Goal: Check status: Check status

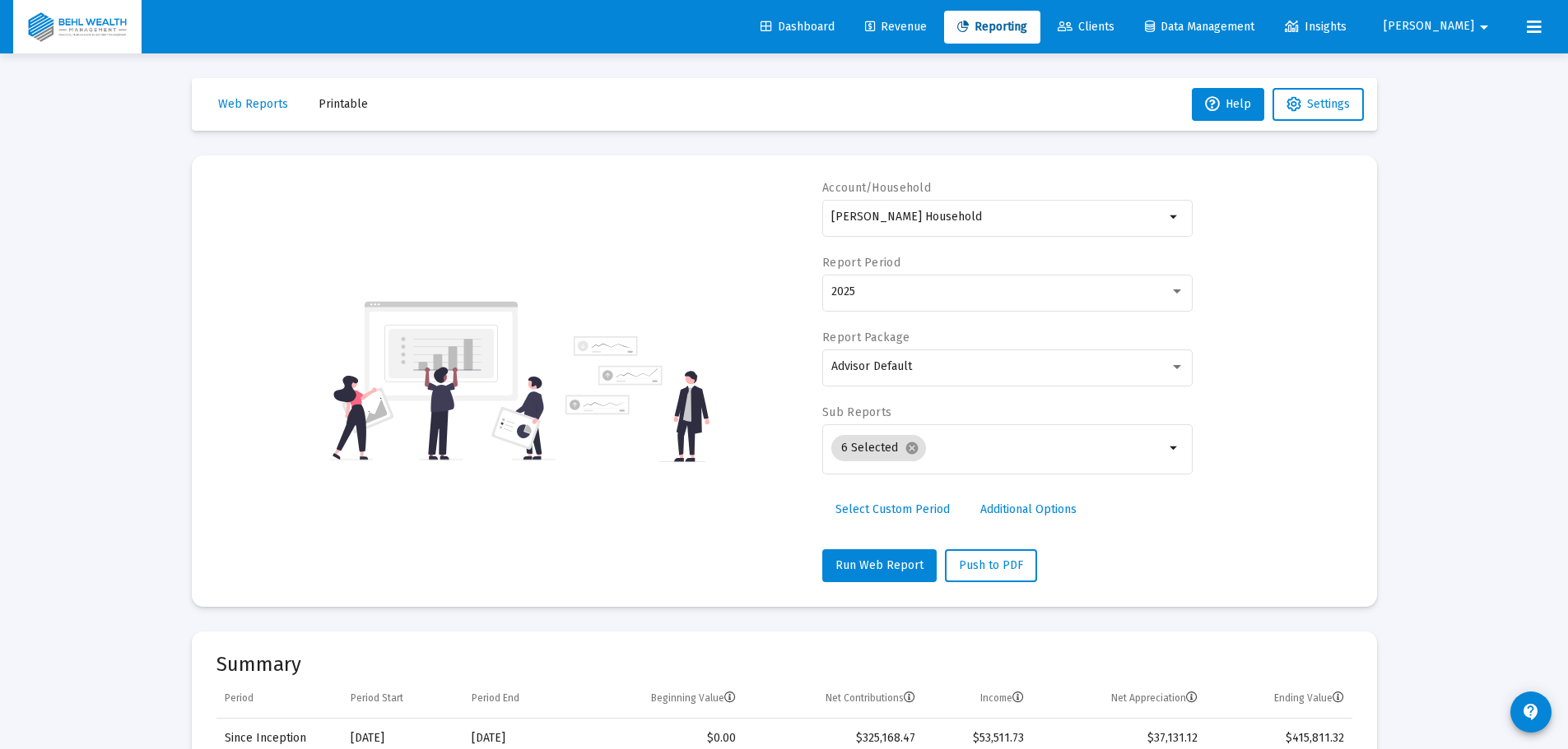
select select "View all"
click at [906, 294] on div "2025" at bounding box center [999, 291] width 338 height 13
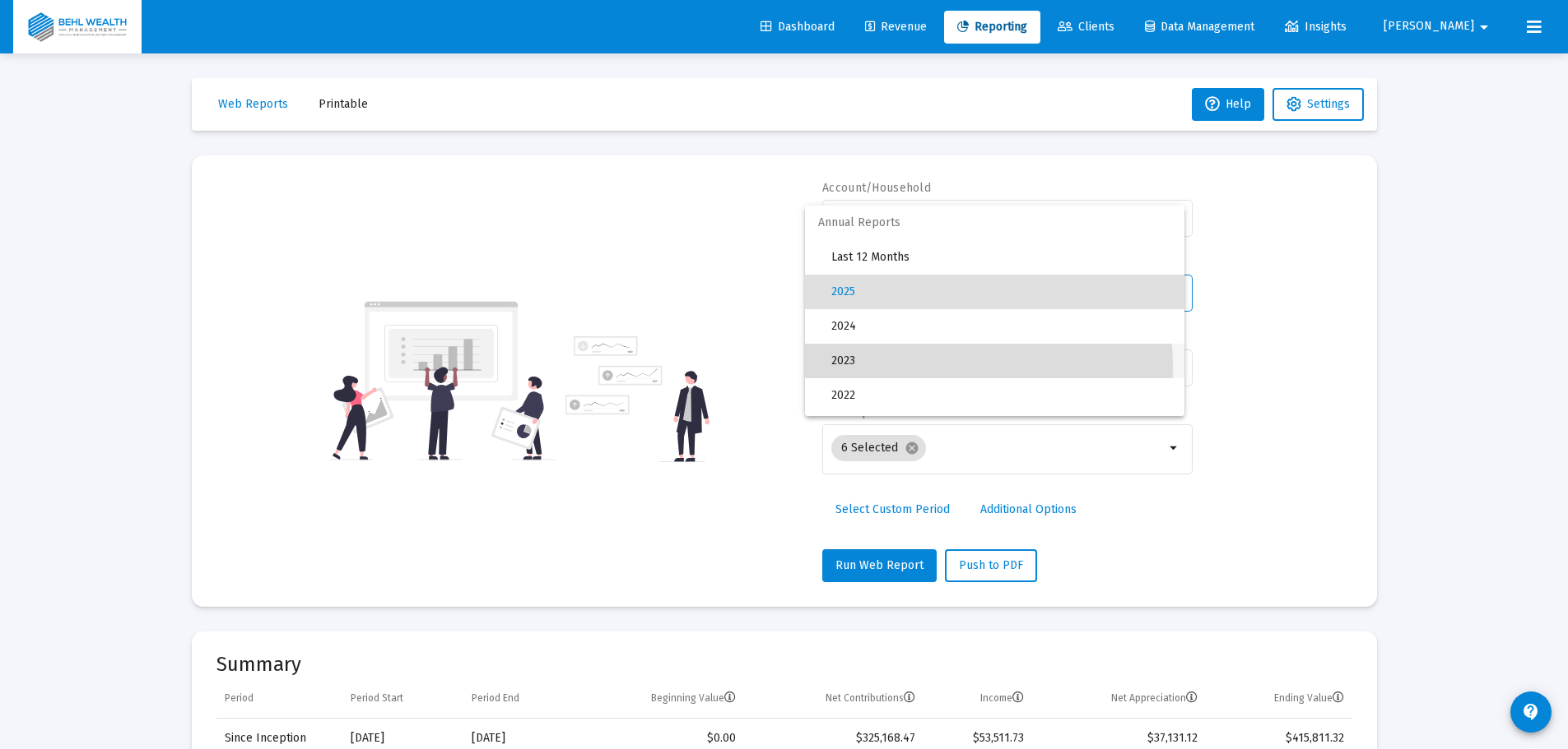
click at [875, 367] on span "2023" at bounding box center [1000, 360] width 340 height 34
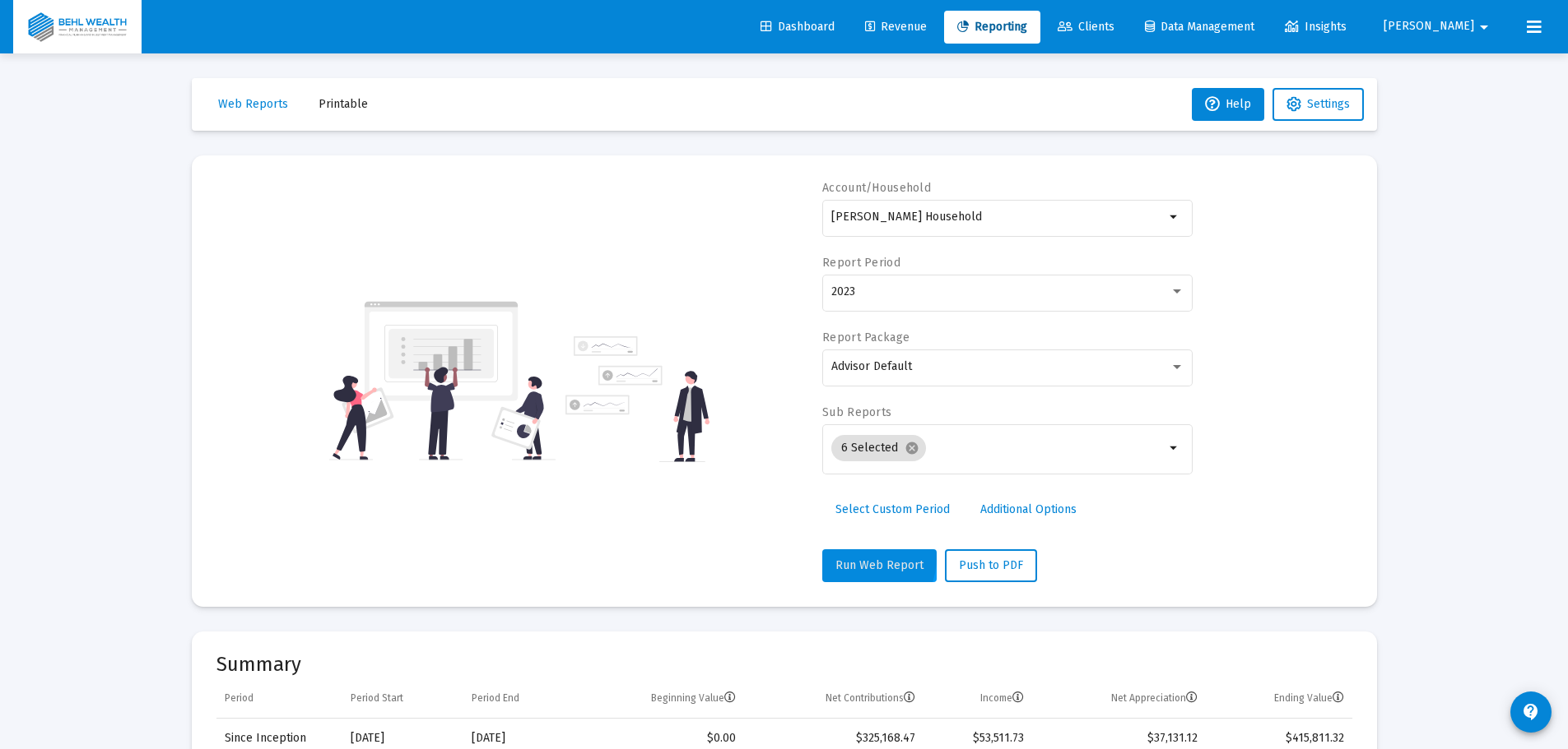
click at [860, 558] on button "Run Web Report" at bounding box center [879, 566] width 114 height 33
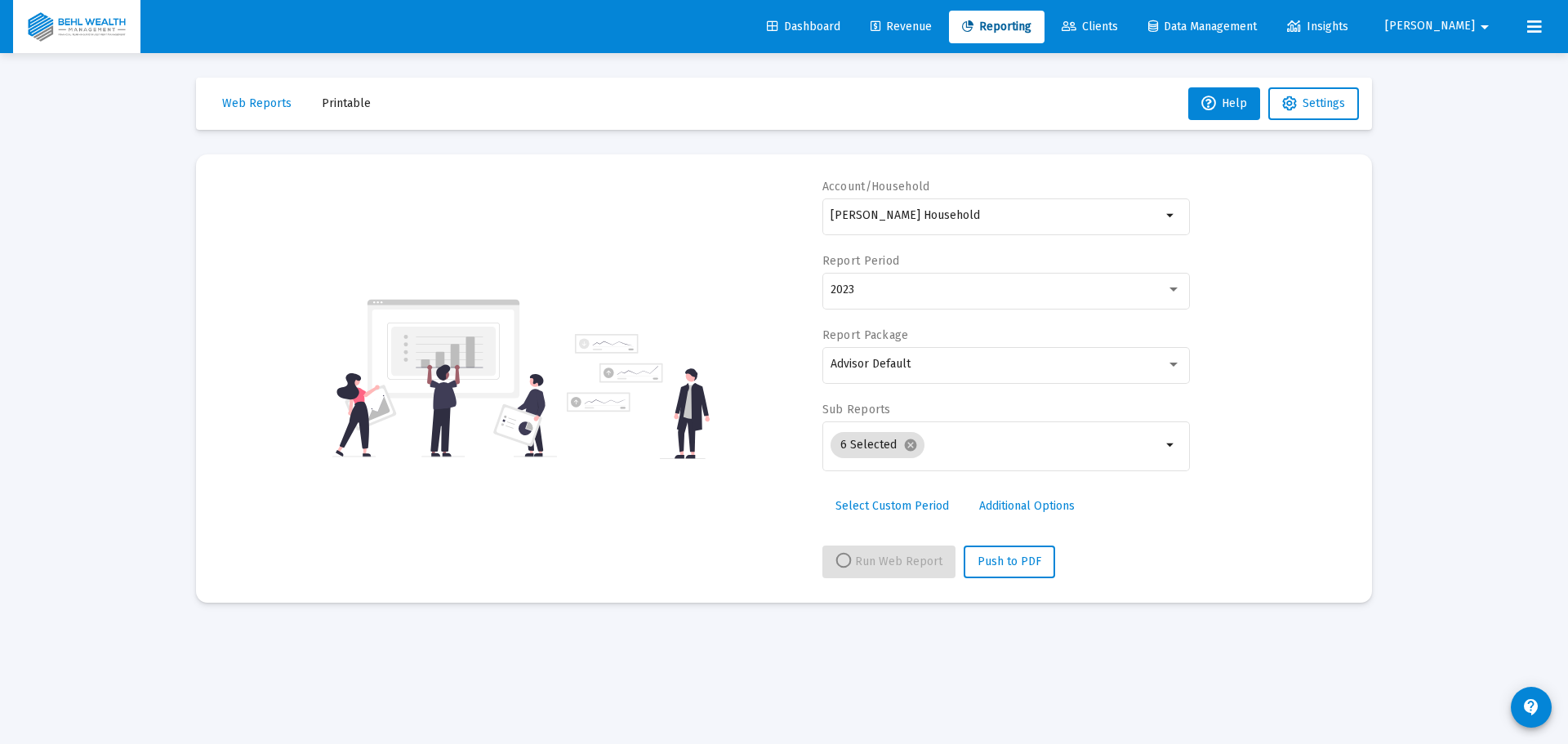
select select "View 1 year"
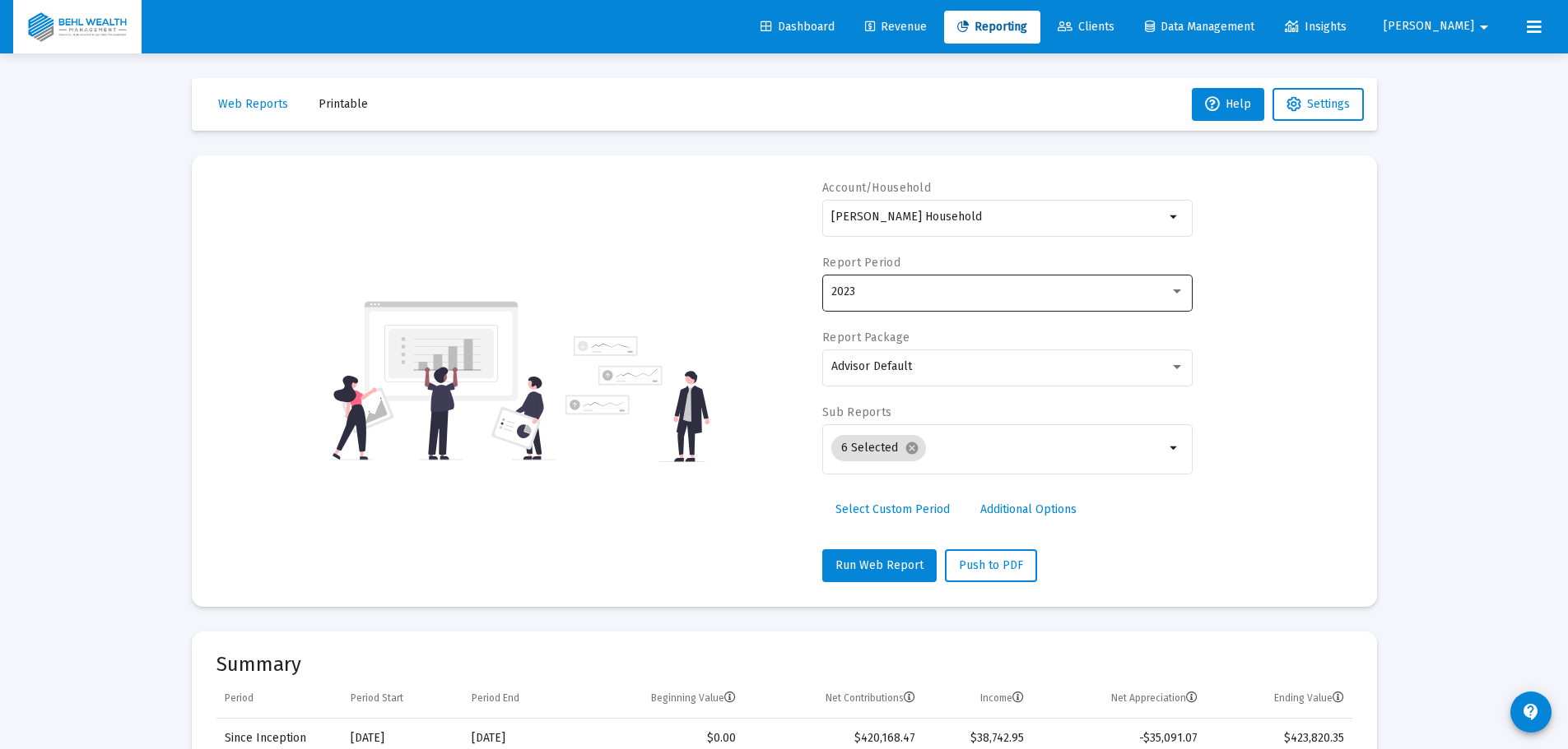
click at [906, 295] on div "2023" at bounding box center [999, 291] width 338 height 13
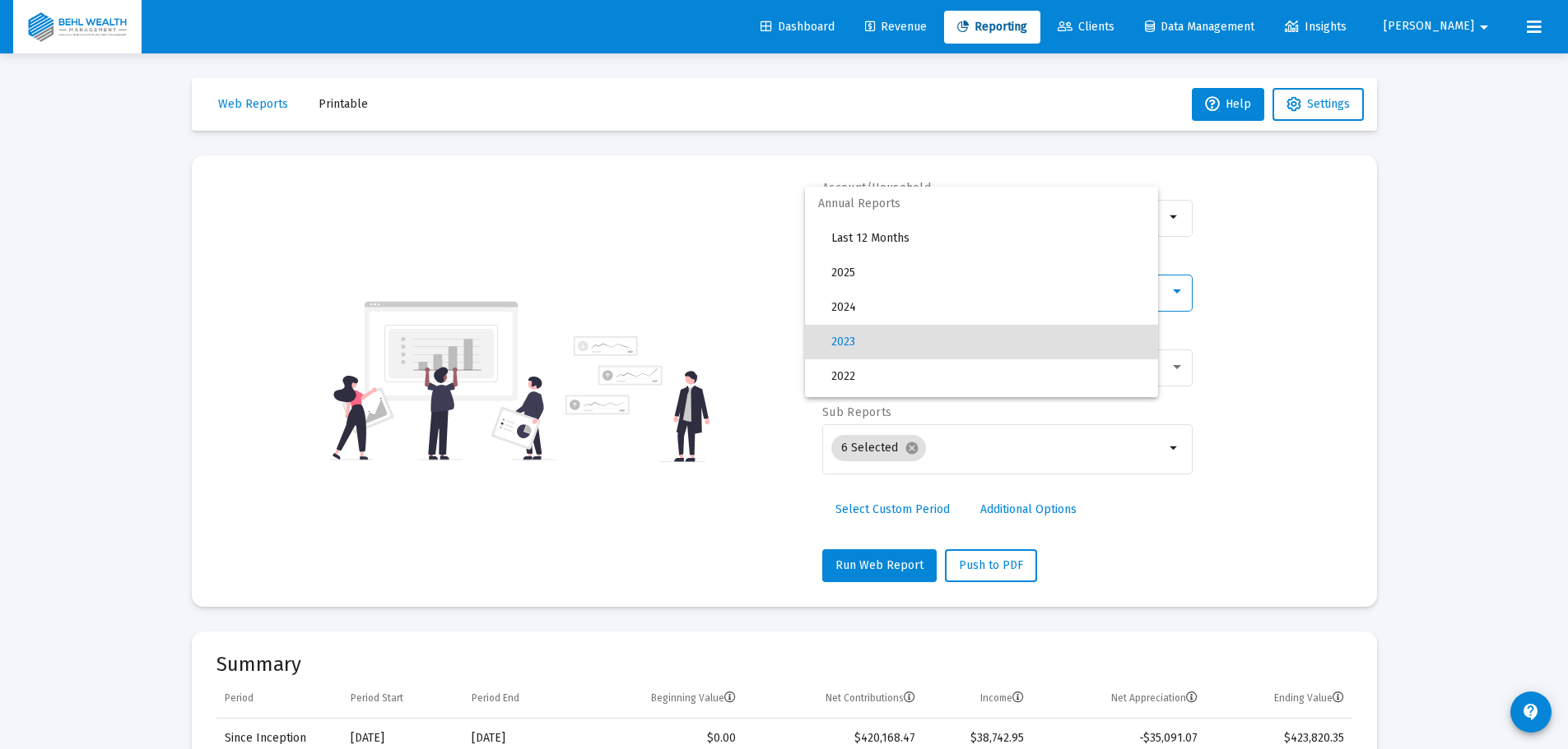
scroll to position [50, 0]
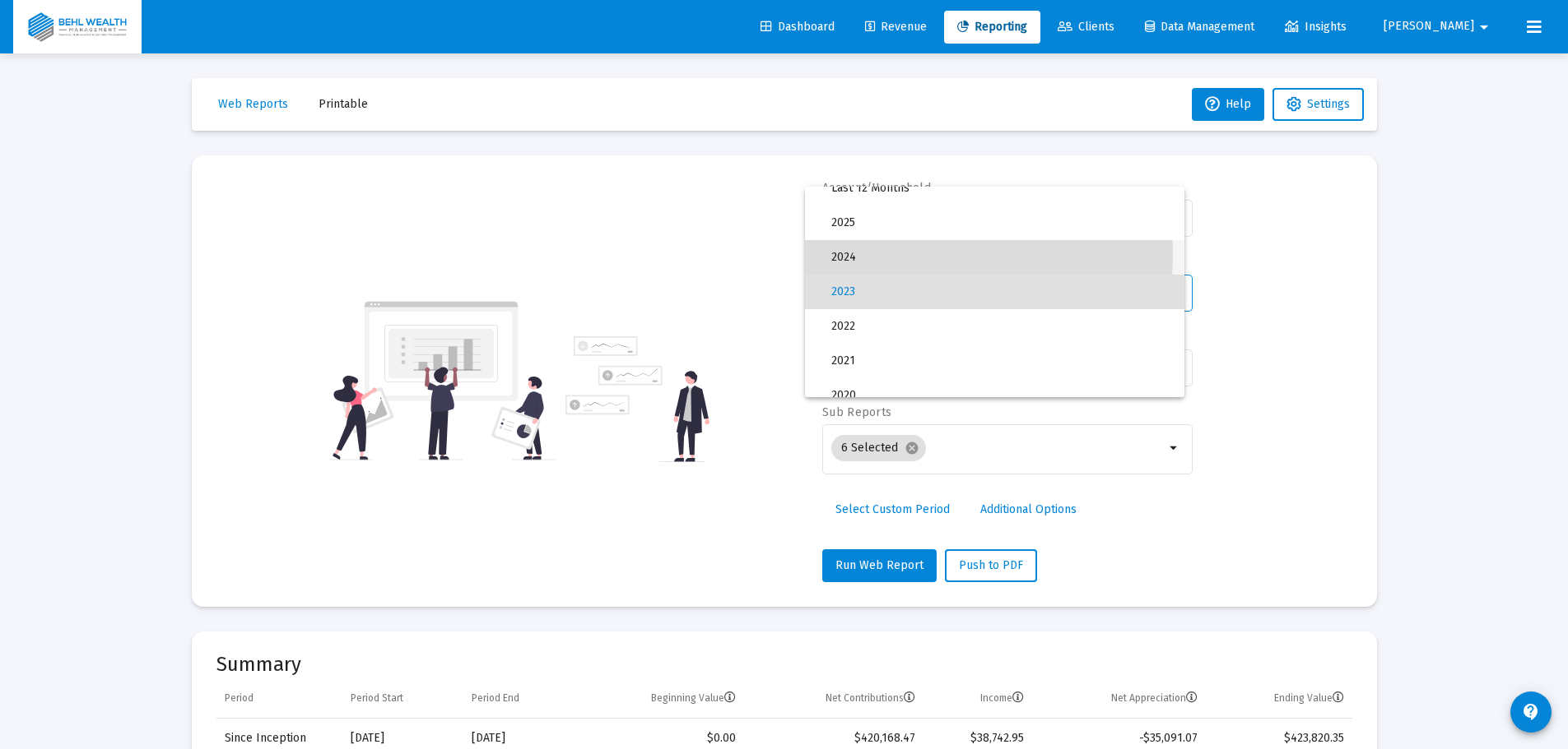
click at [893, 254] on span "2024" at bounding box center [1000, 257] width 340 height 34
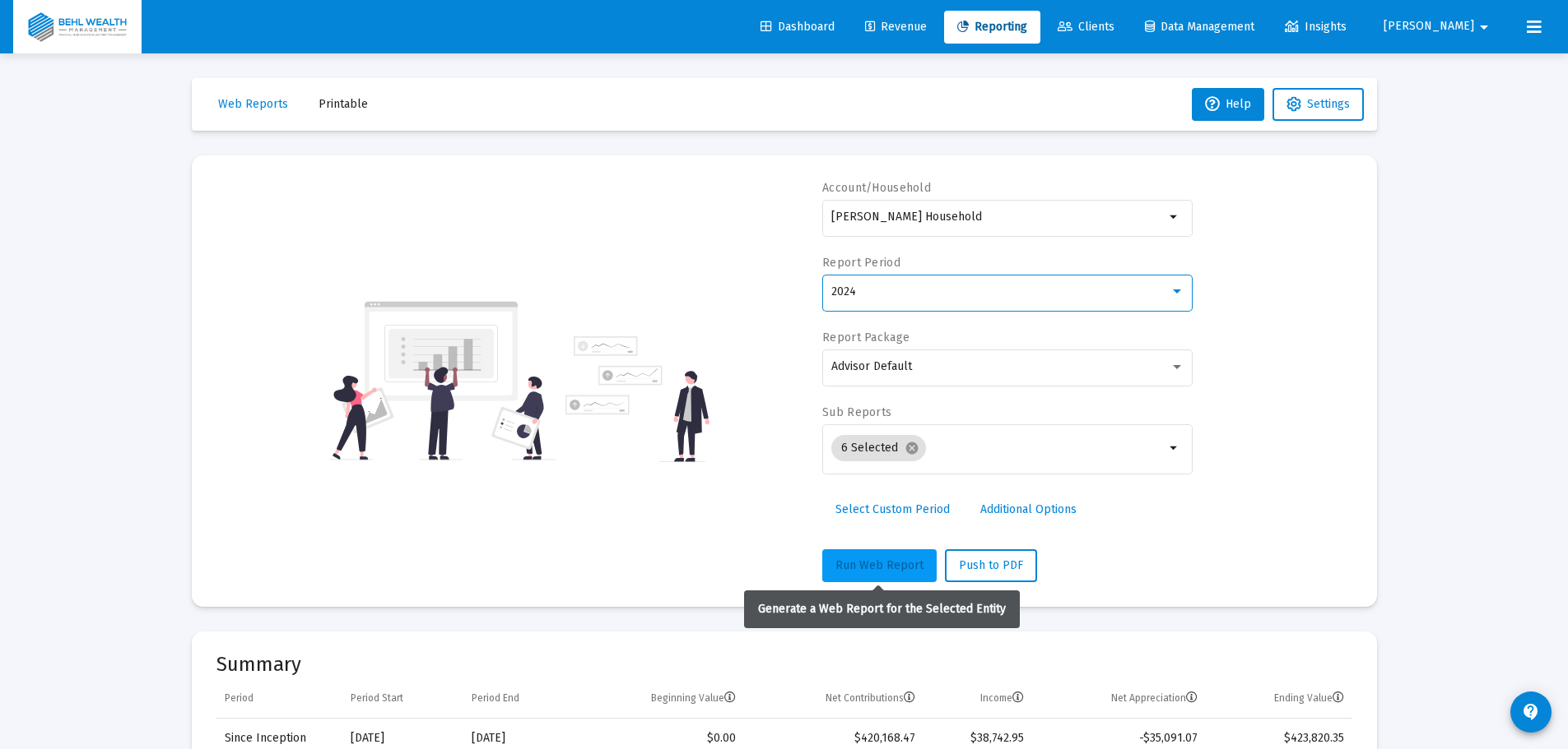
click at [849, 576] on button "Run Web Report" at bounding box center [879, 566] width 114 height 33
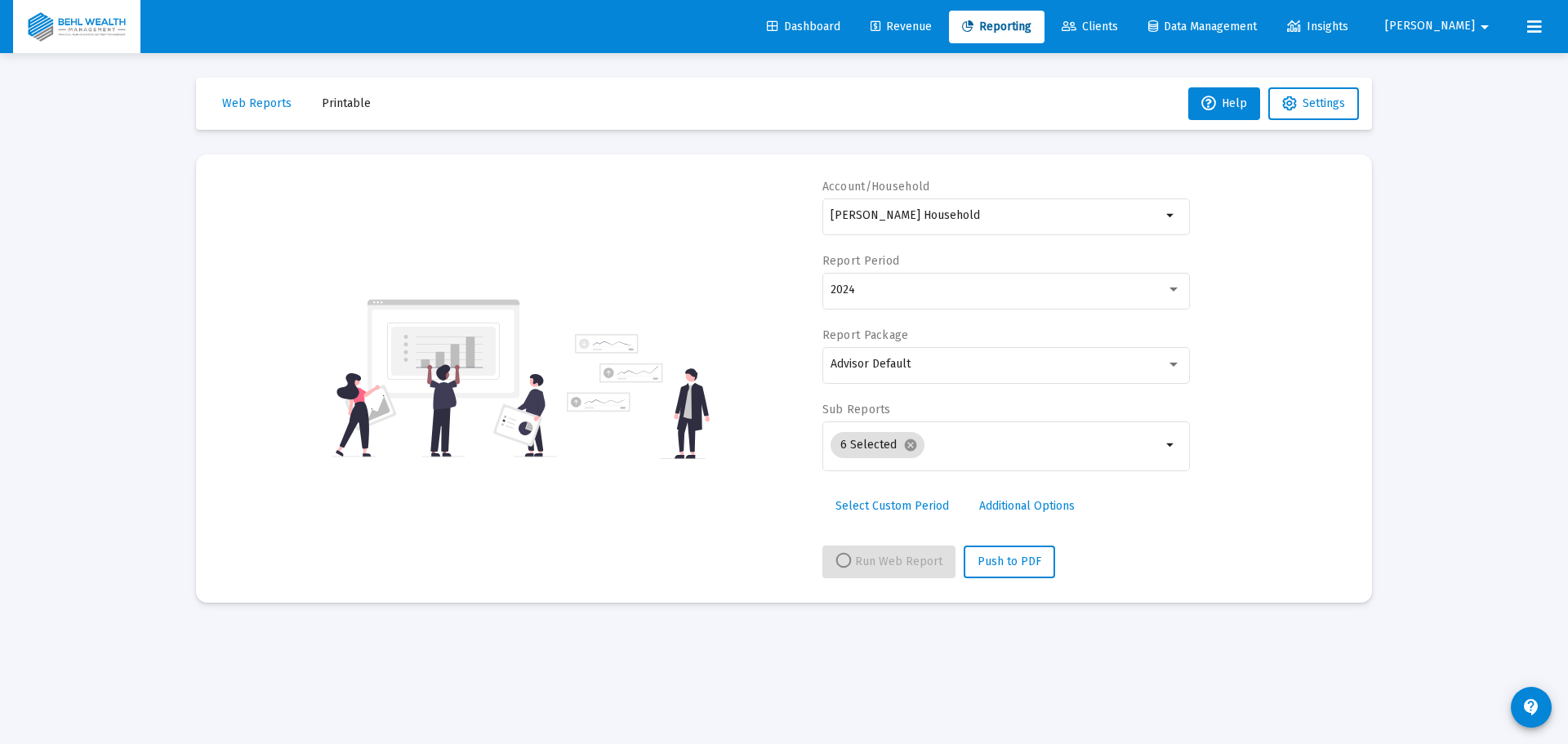
select select "View 1 year"
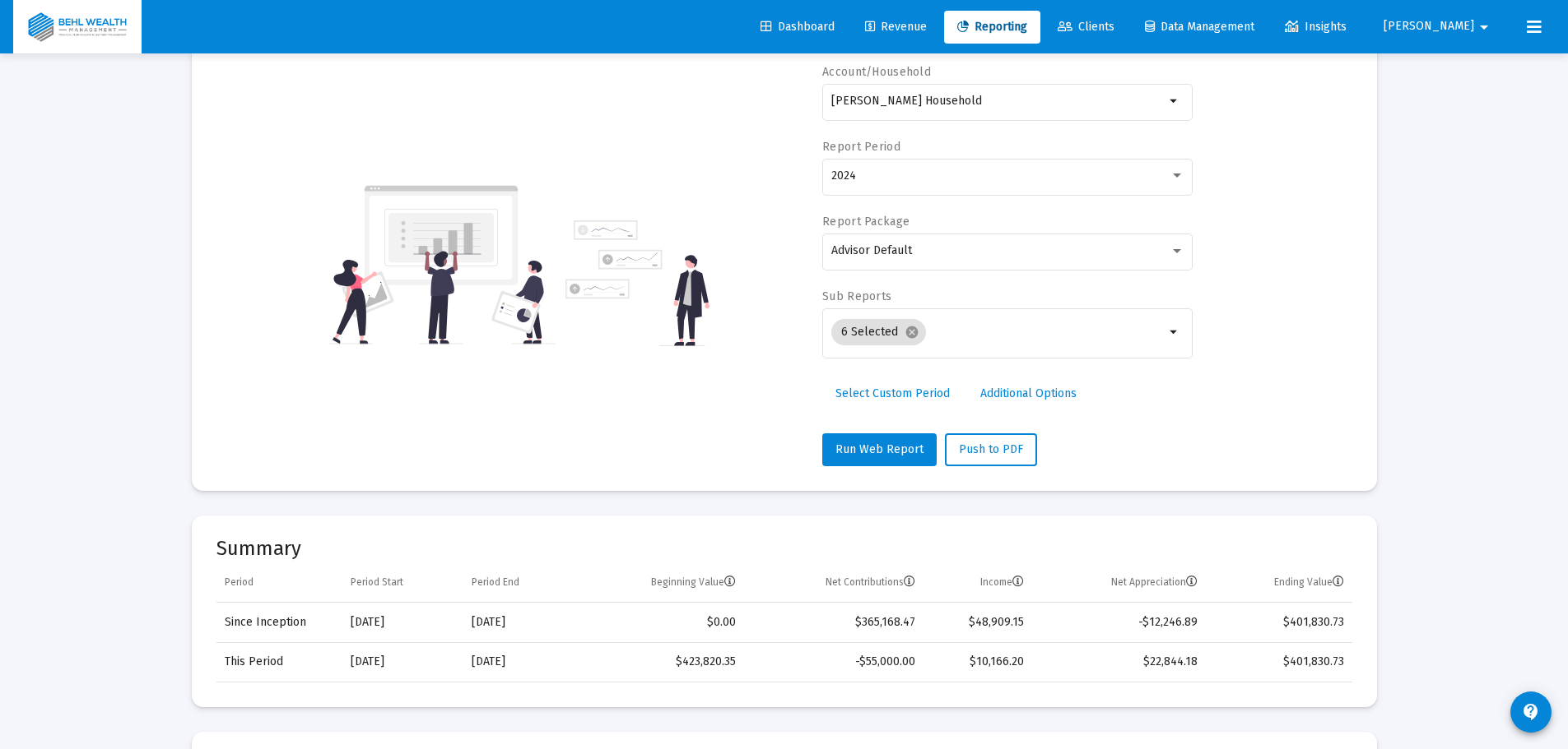
scroll to position [0, 0]
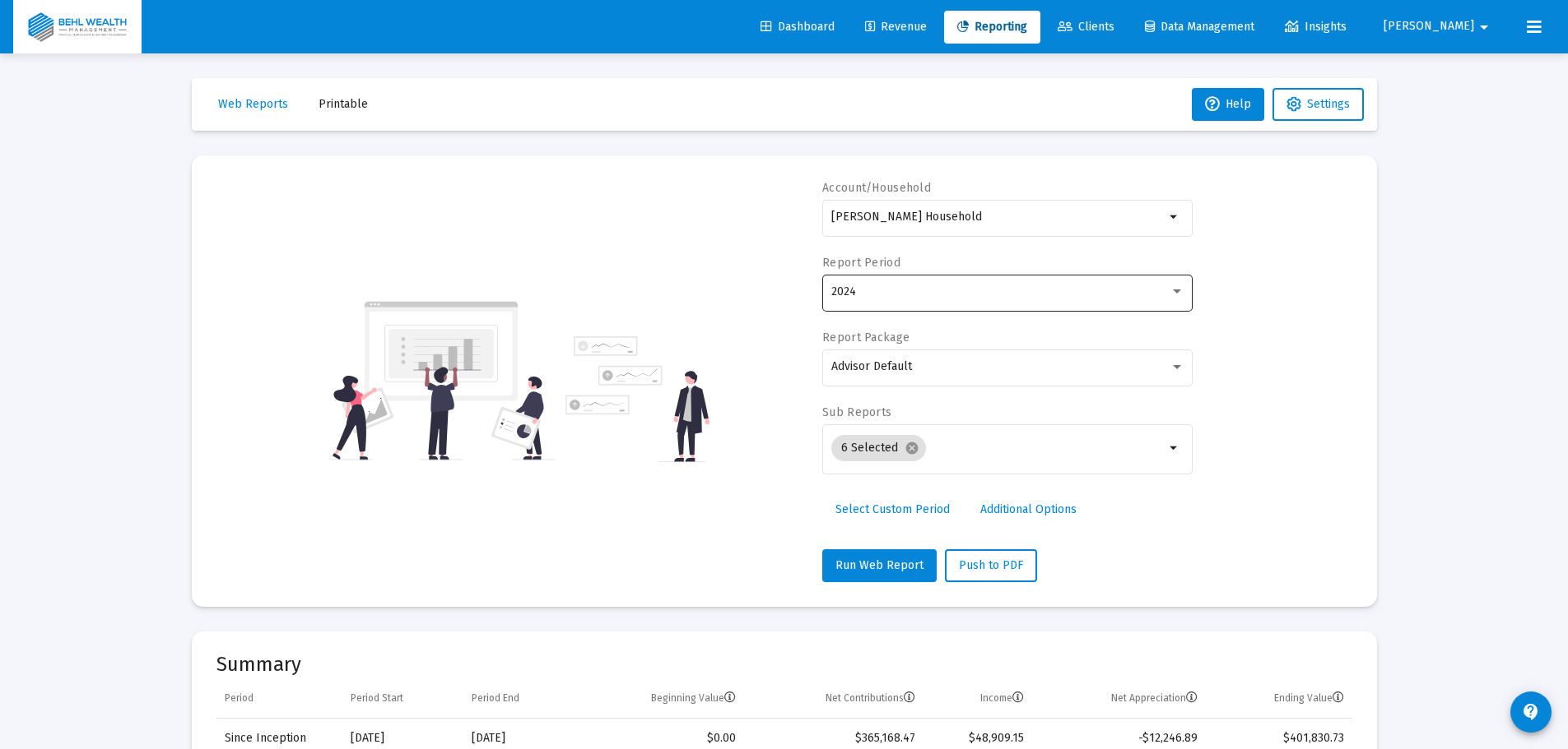
click at [934, 290] on div "2024" at bounding box center [999, 291] width 338 height 13
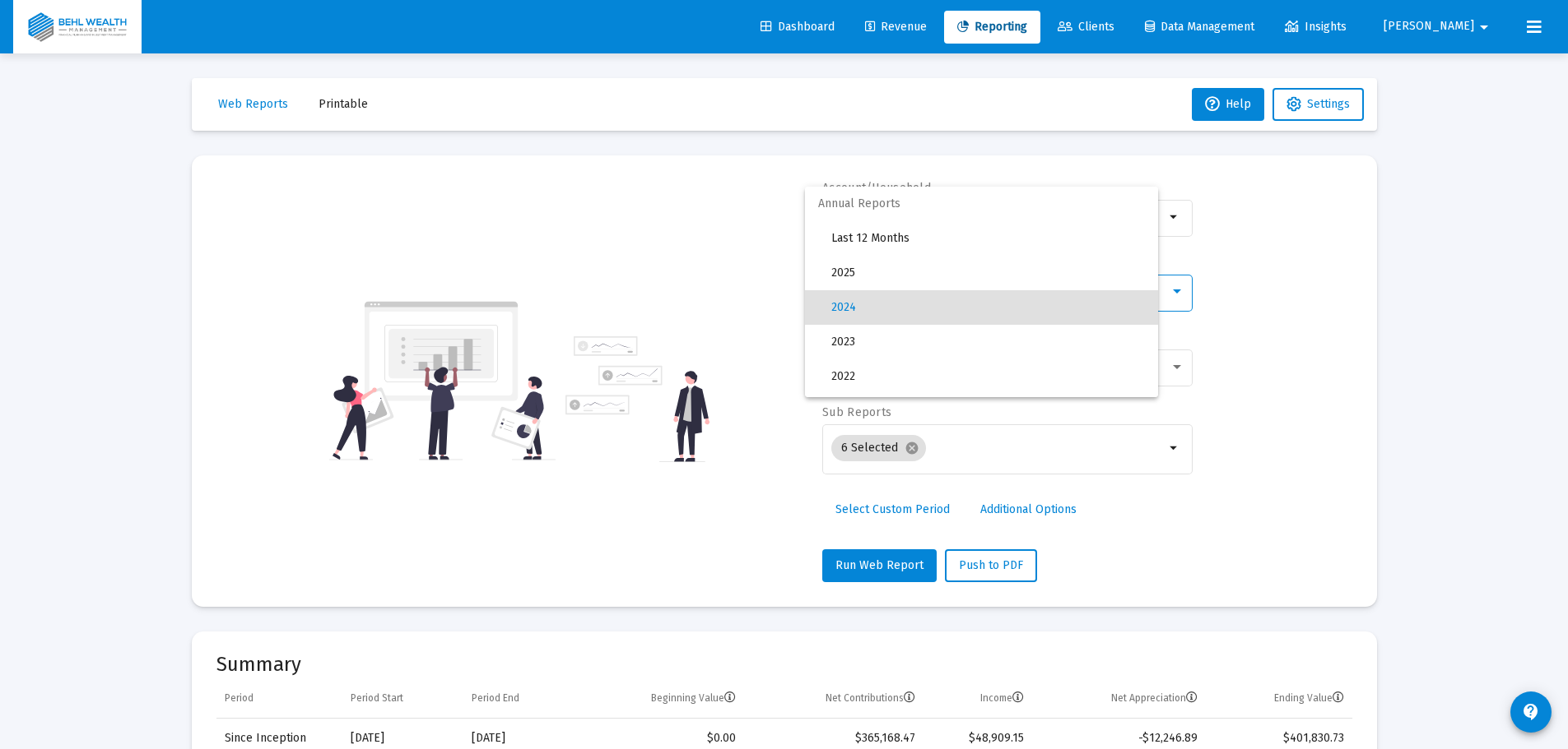
scroll to position [16, 0]
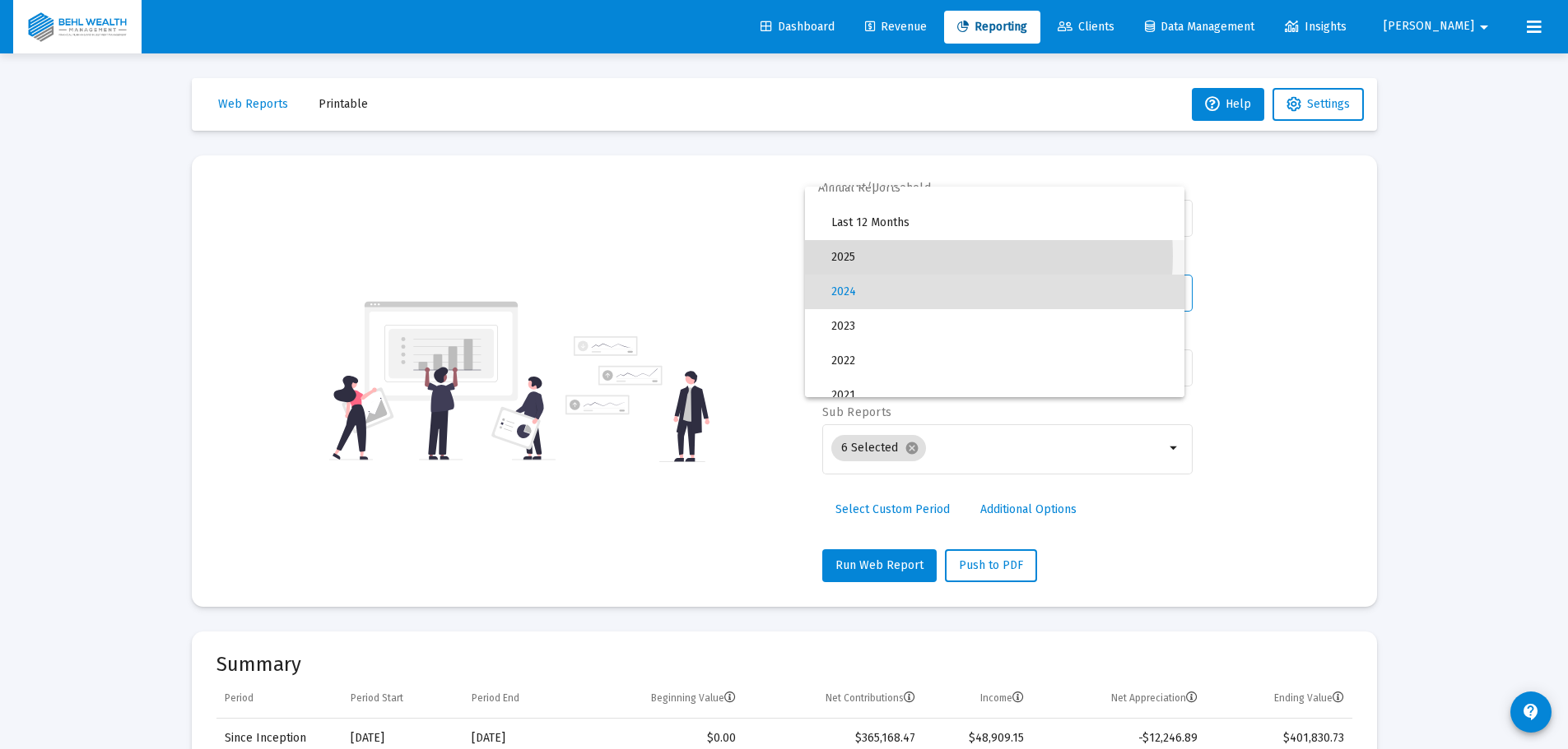
click at [912, 256] on span "2025" at bounding box center [1000, 257] width 340 height 34
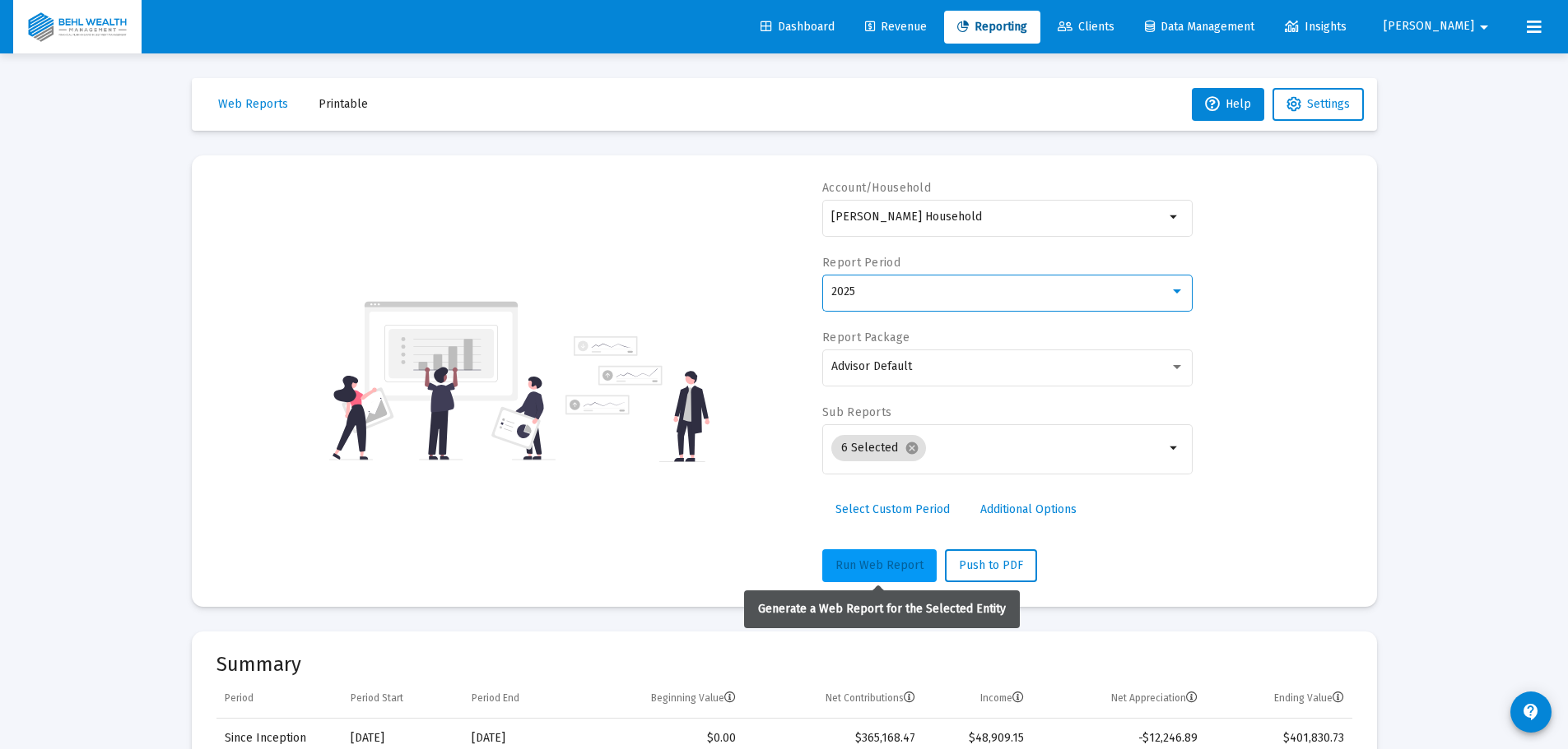
click at [864, 562] on span "Run Web Report" at bounding box center [879, 566] width 88 height 14
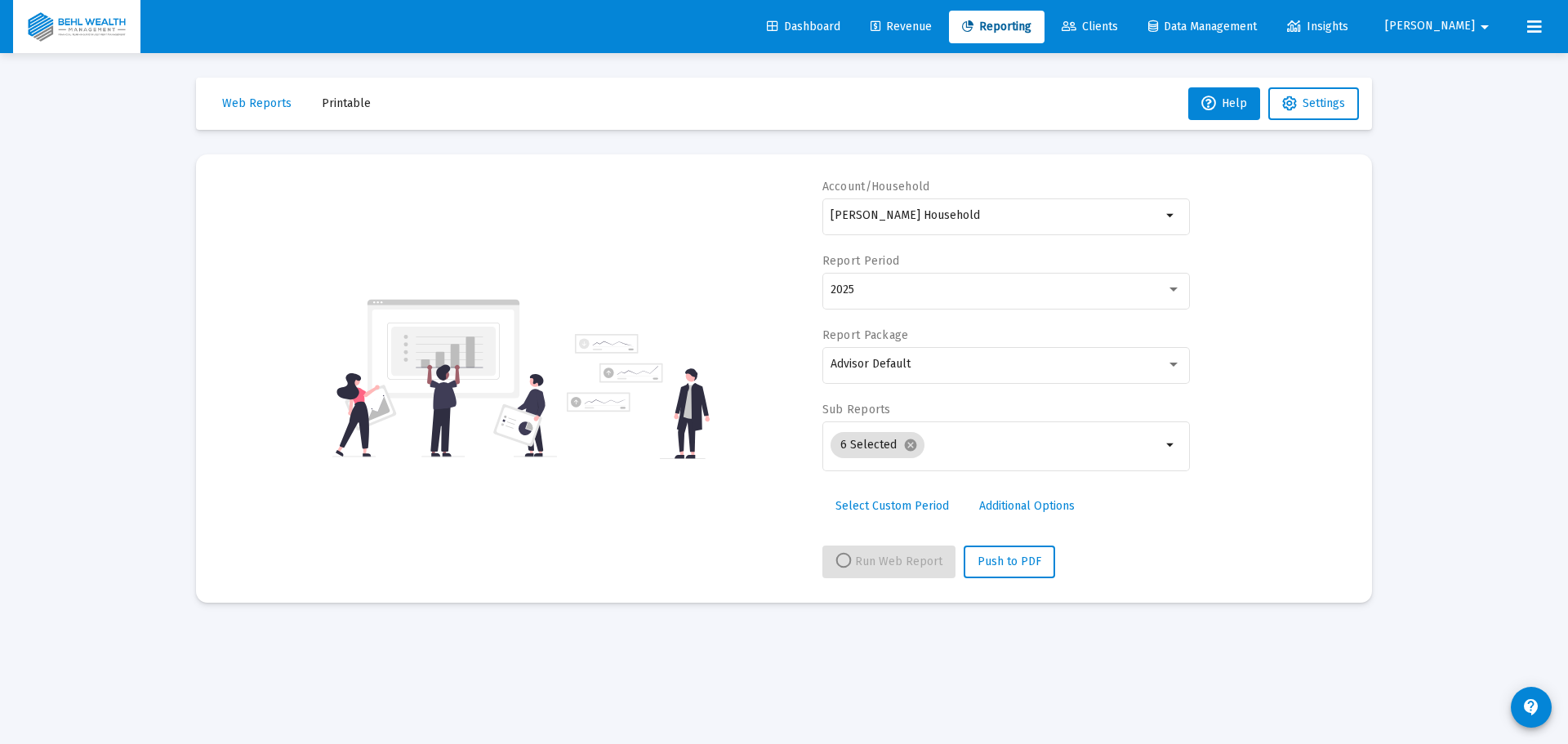
select select "View all"
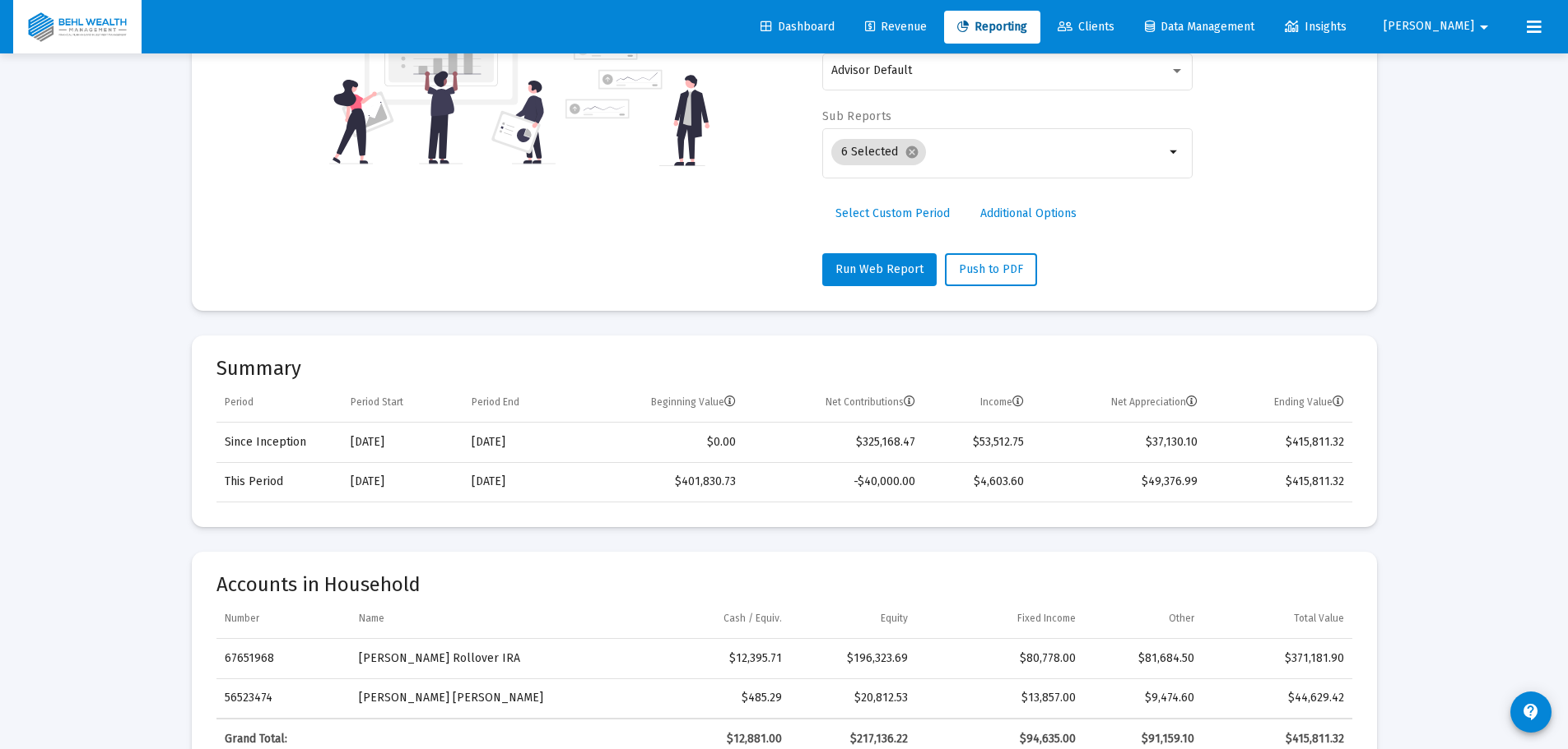
scroll to position [411, 0]
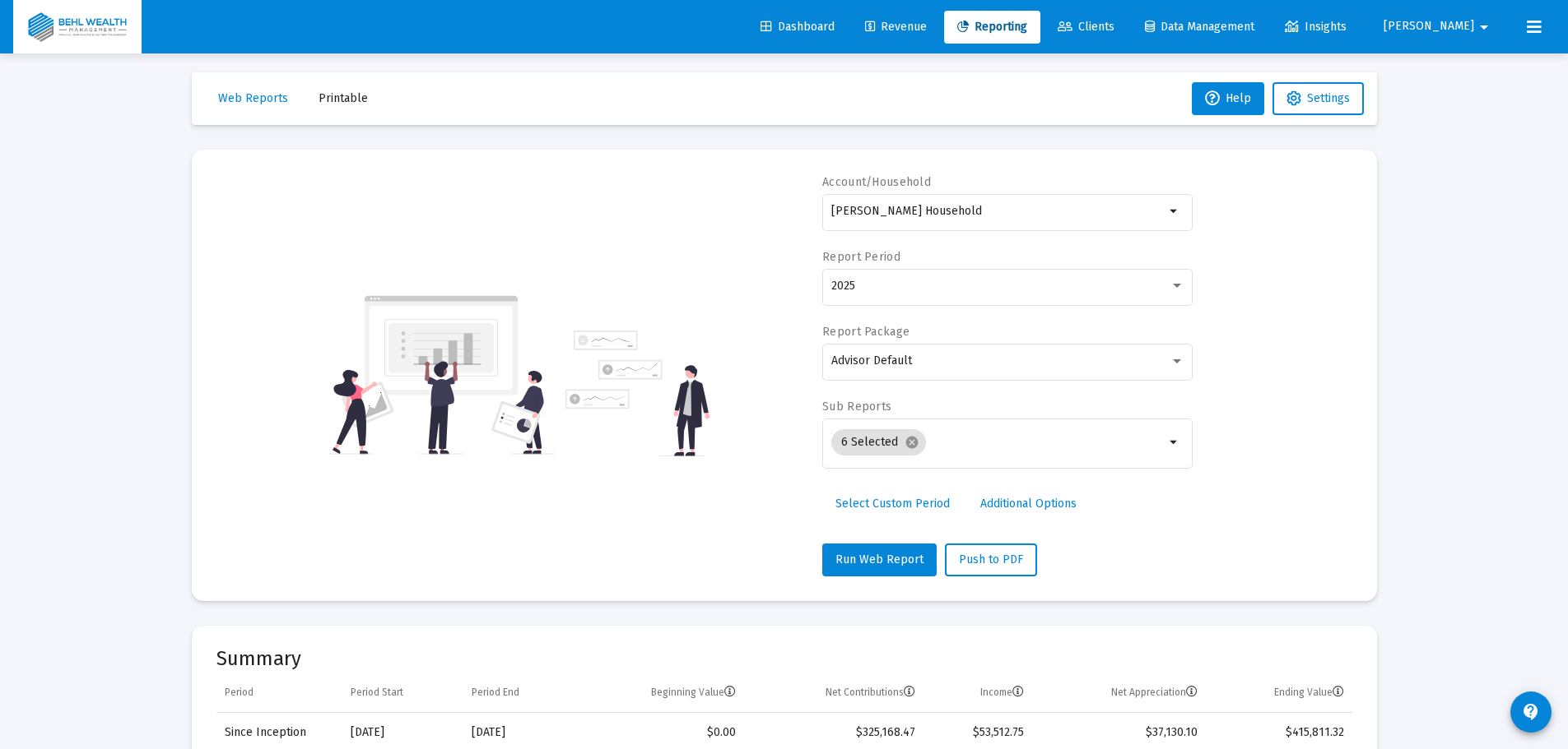
scroll to position [0, 0]
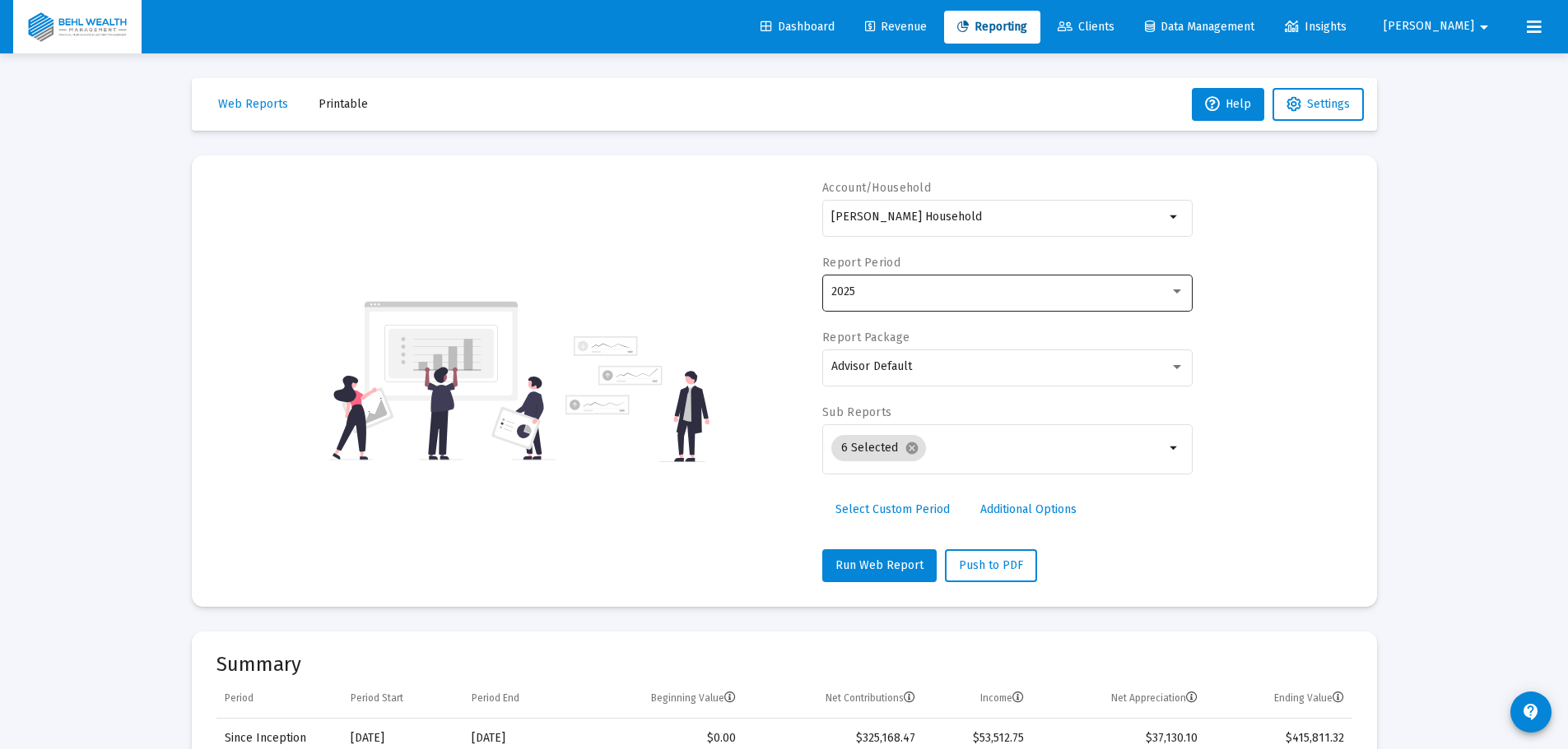
click at [920, 297] on div "2025" at bounding box center [999, 291] width 338 height 13
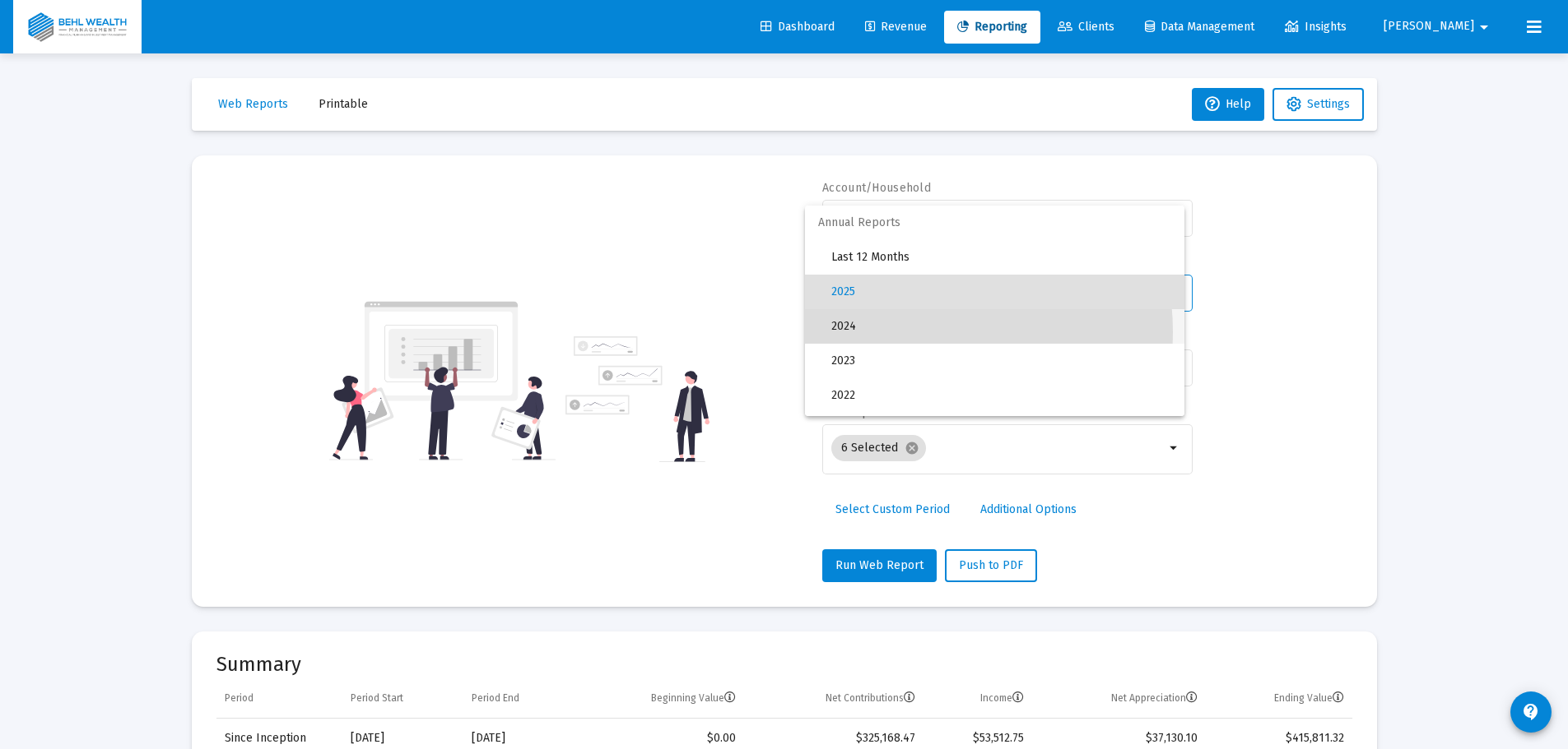
click at [895, 332] on span "2024" at bounding box center [1000, 326] width 340 height 34
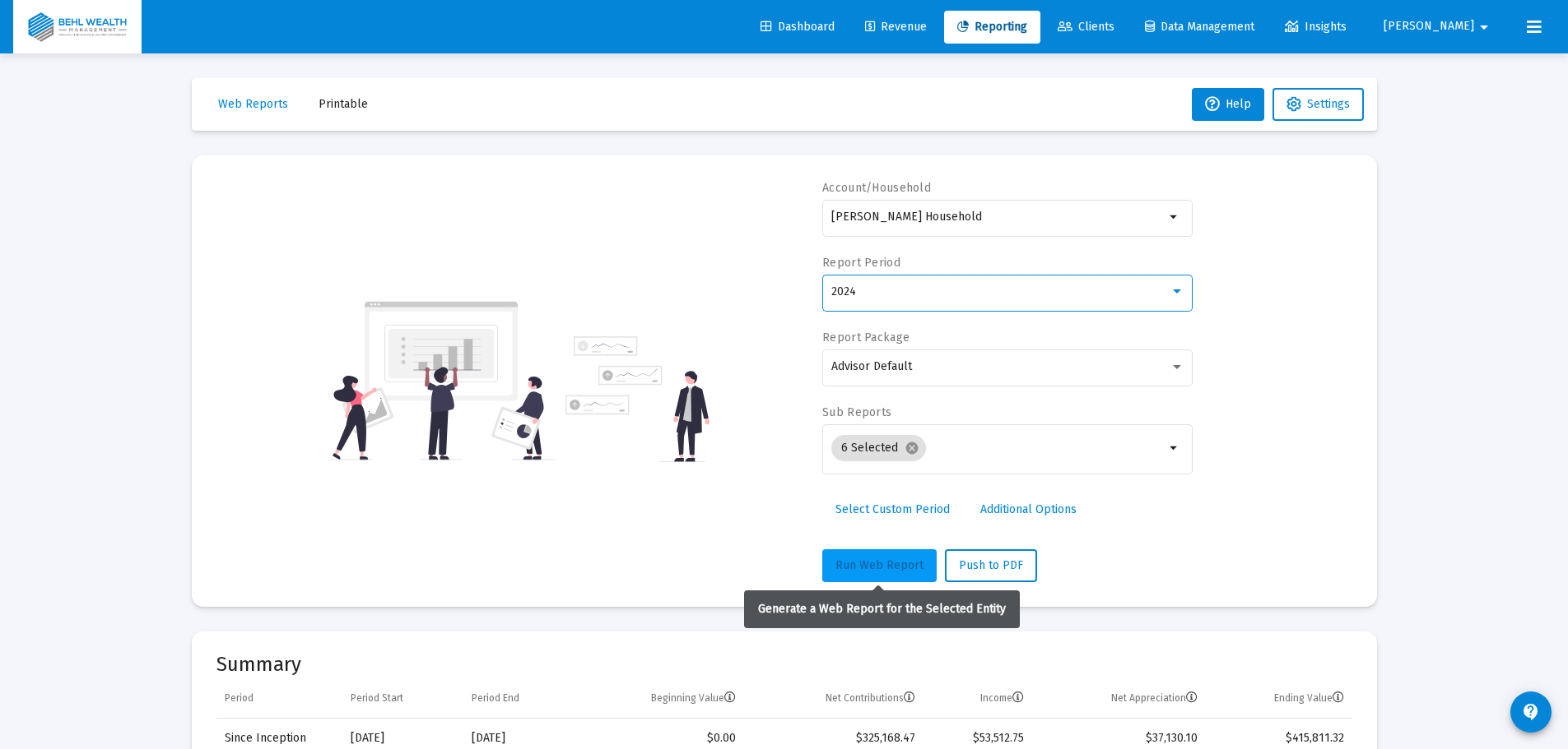
click at [910, 574] on button "Run Web Report" at bounding box center [879, 566] width 114 height 33
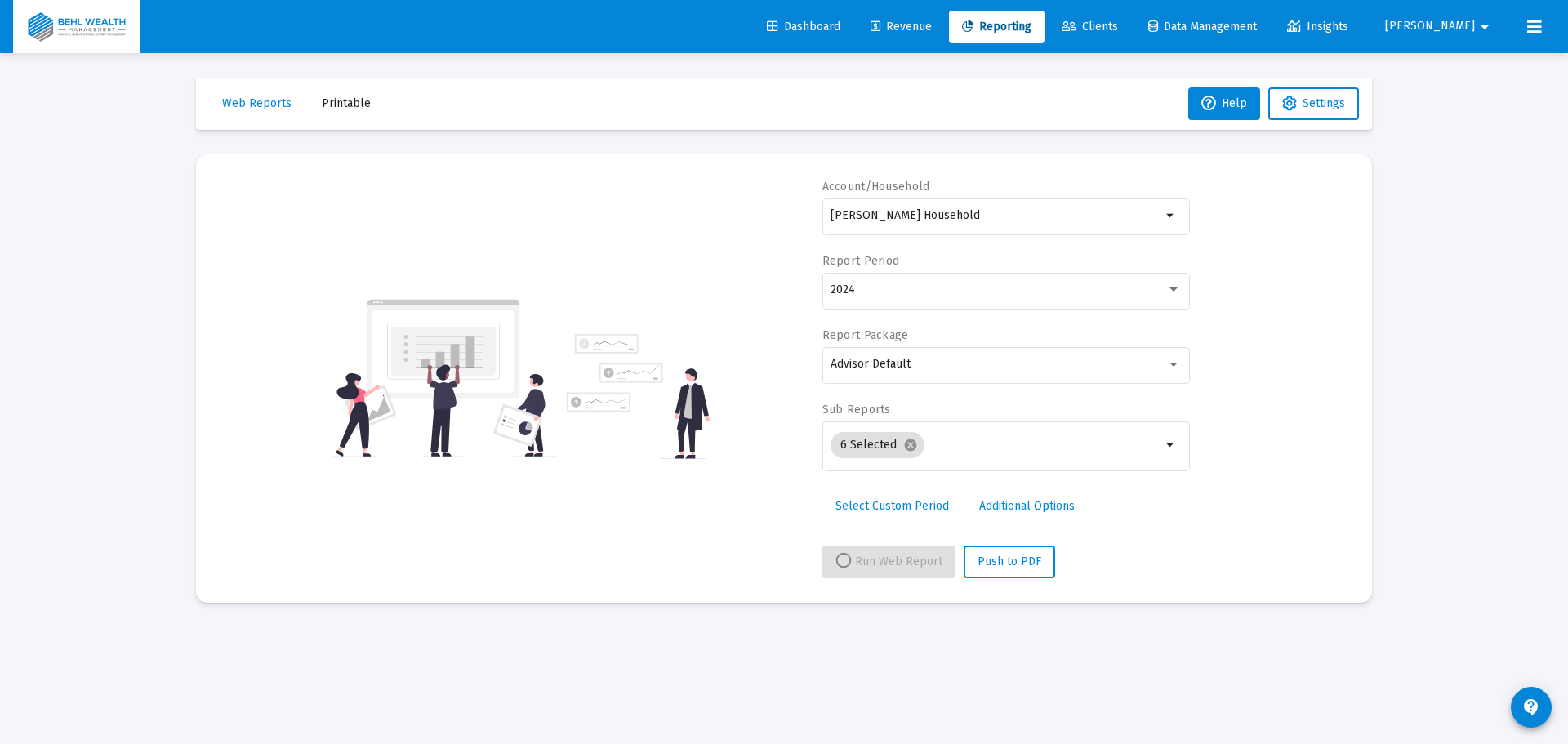
select select "View 1 year"
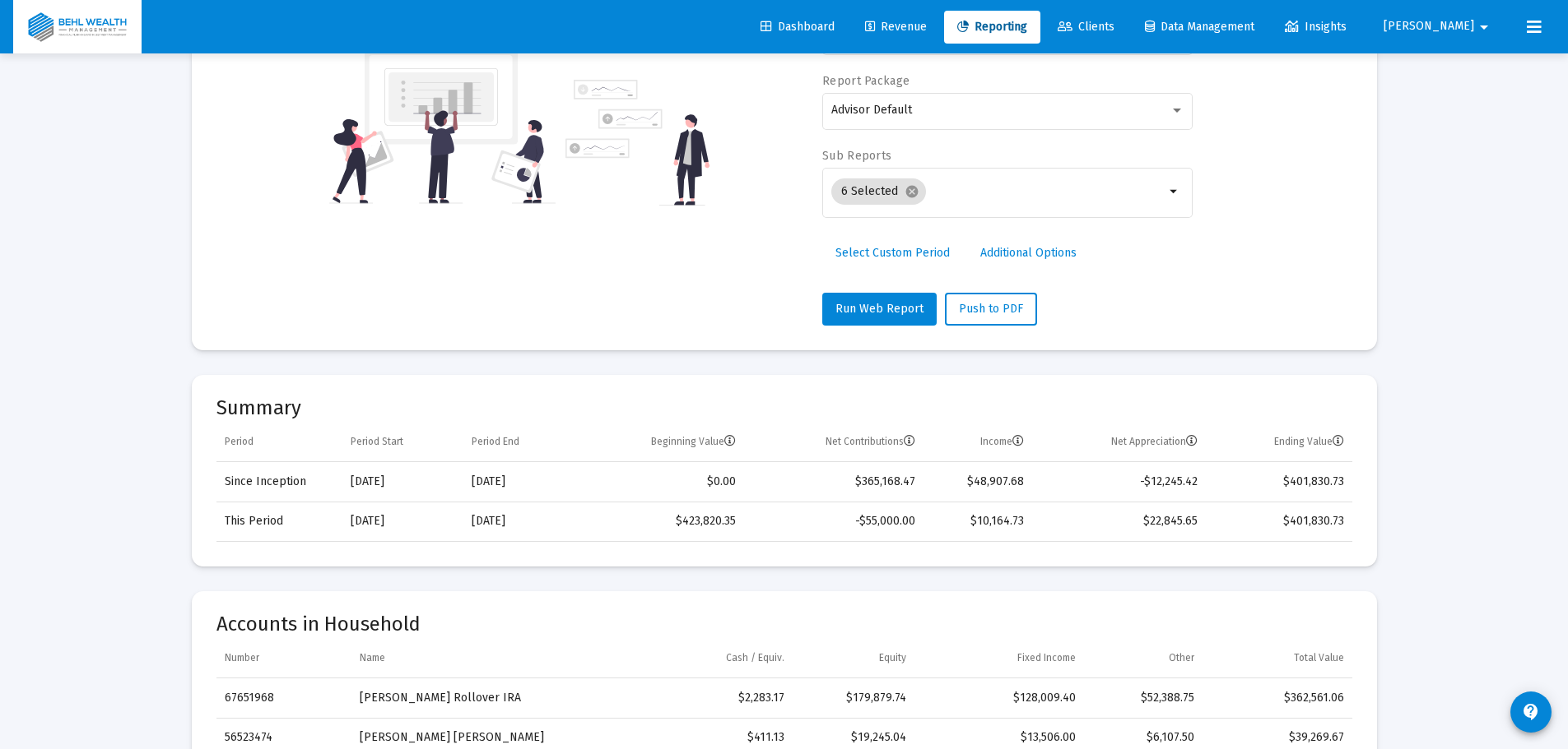
scroll to position [246, 0]
